Goal: Register for event/course

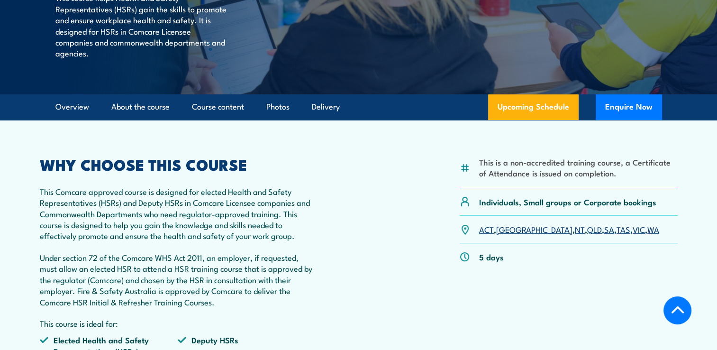
scroll to position [237, 0]
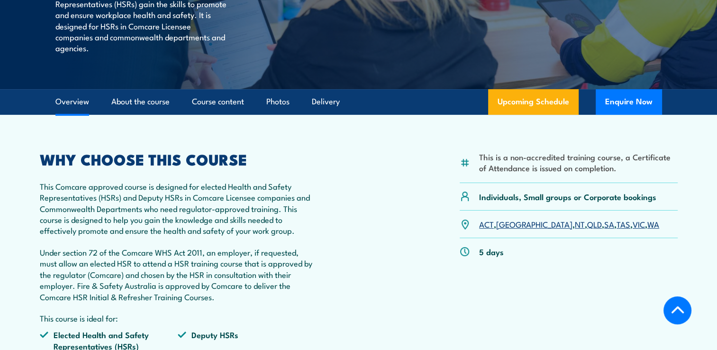
click at [633, 225] on link "VIC" at bounding box center [639, 223] width 12 height 11
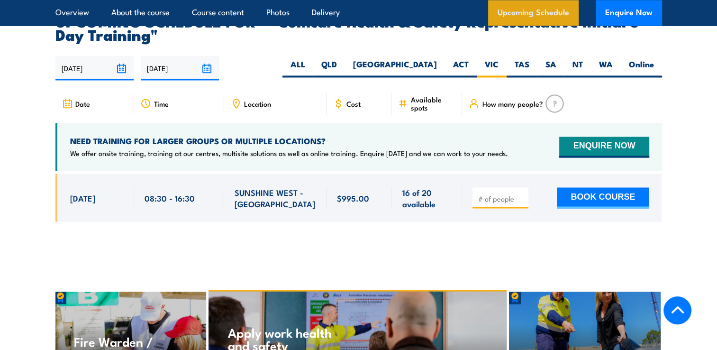
click at [534, 14] on link "Upcoming Schedule" at bounding box center [533, 13] width 91 height 26
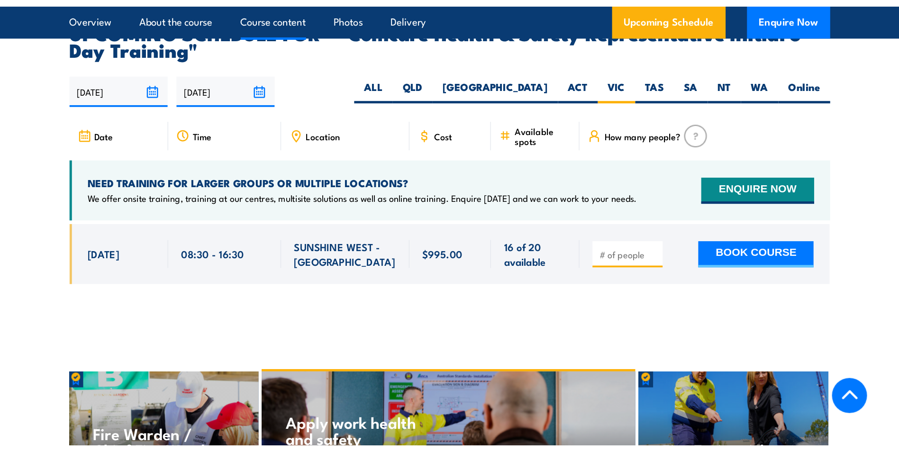
scroll to position [1620, 0]
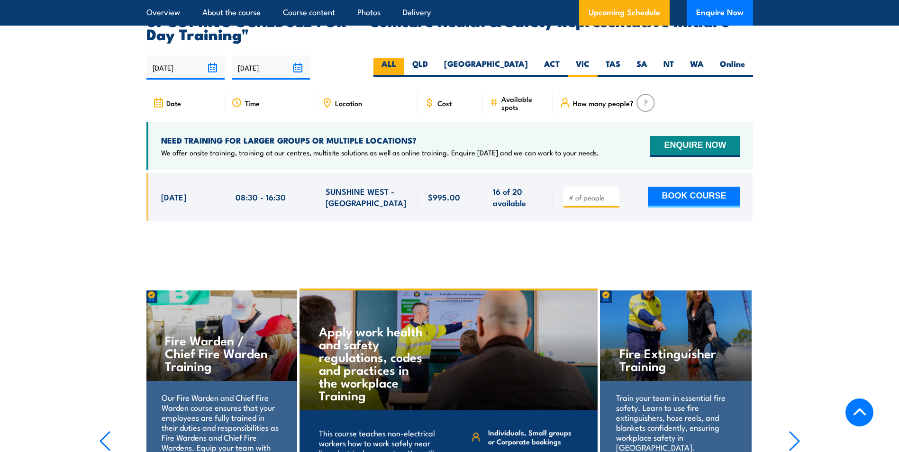
click at [404, 58] on label "ALL" at bounding box center [389, 67] width 31 height 18
click at [402, 58] on input "ALL" at bounding box center [399, 61] width 6 height 6
radio input "true"
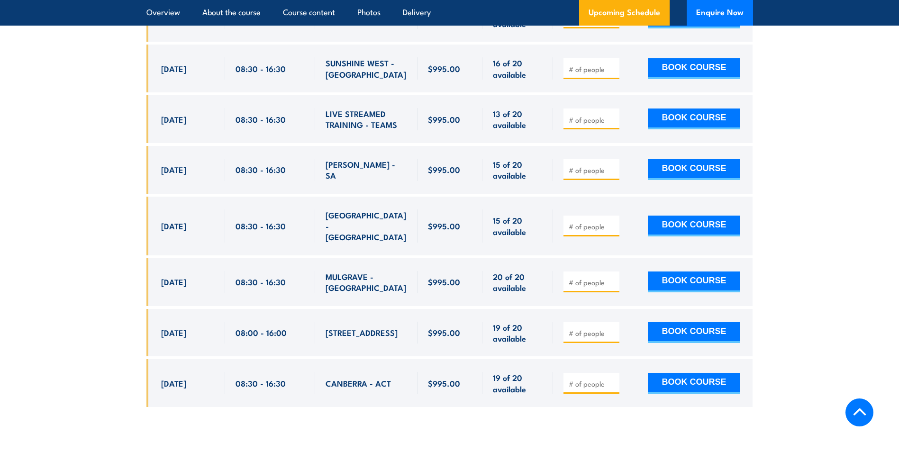
scroll to position [1857, 0]
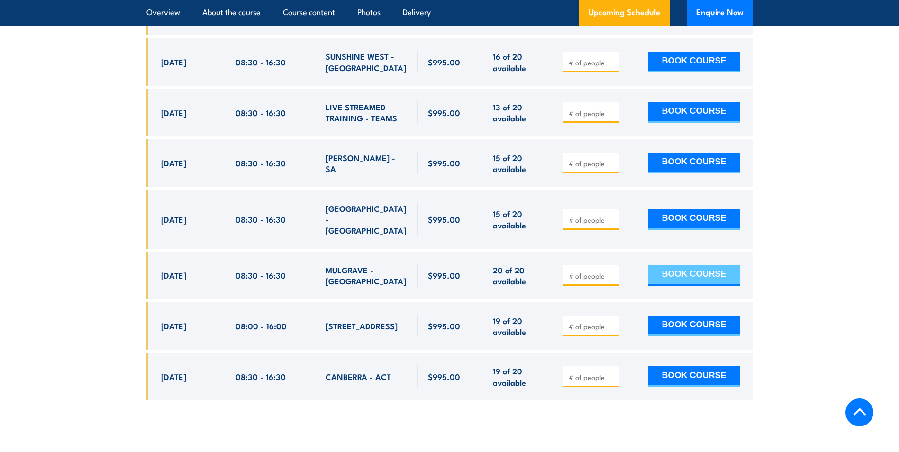
click at [709, 265] on button "BOOK COURSE" at bounding box center [694, 275] width 92 height 21
type input "1"
click at [612, 271] on input "1" at bounding box center [592, 275] width 47 height 9
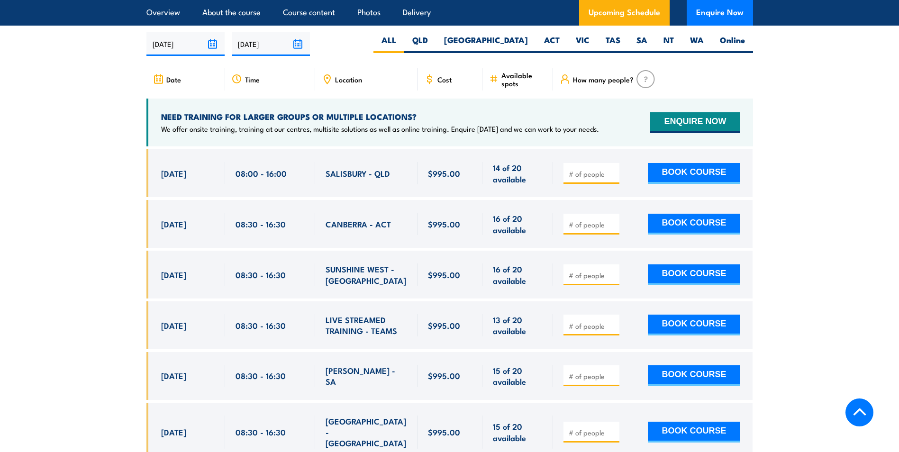
scroll to position [1620, 0]
